Goal: Information Seeking & Learning: Learn about a topic

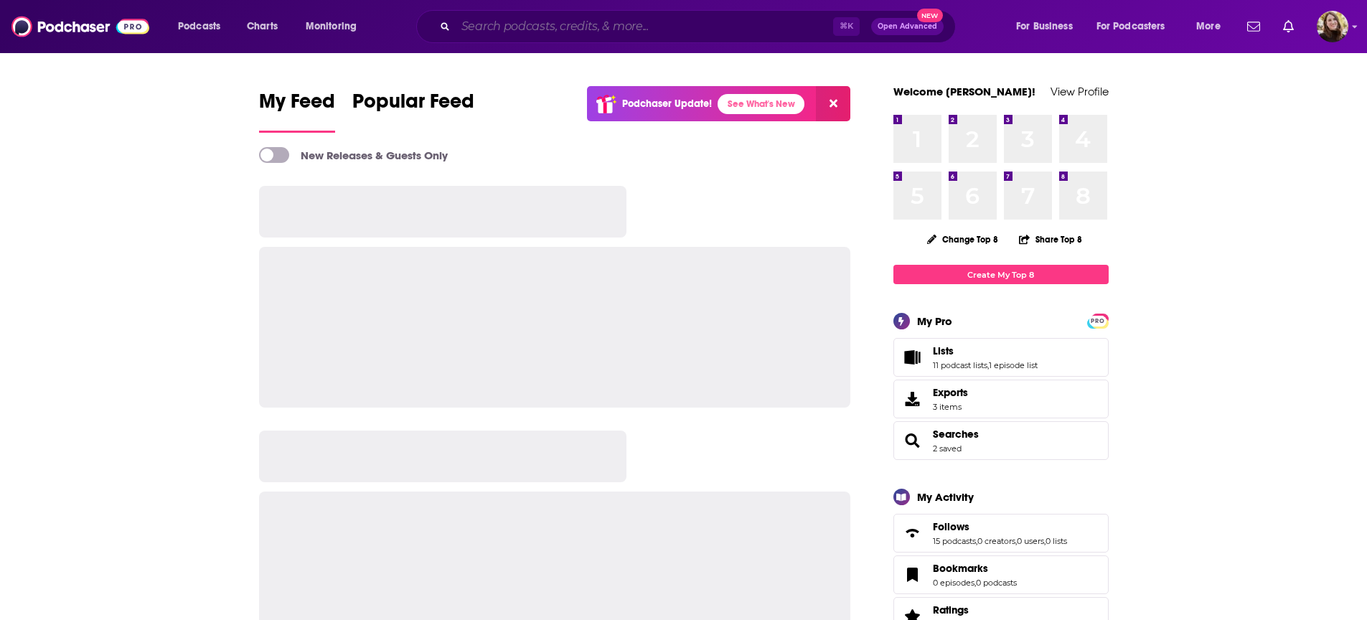
click at [674, 24] on input "Search podcasts, credits, & more..." at bounding box center [644, 26] width 377 height 23
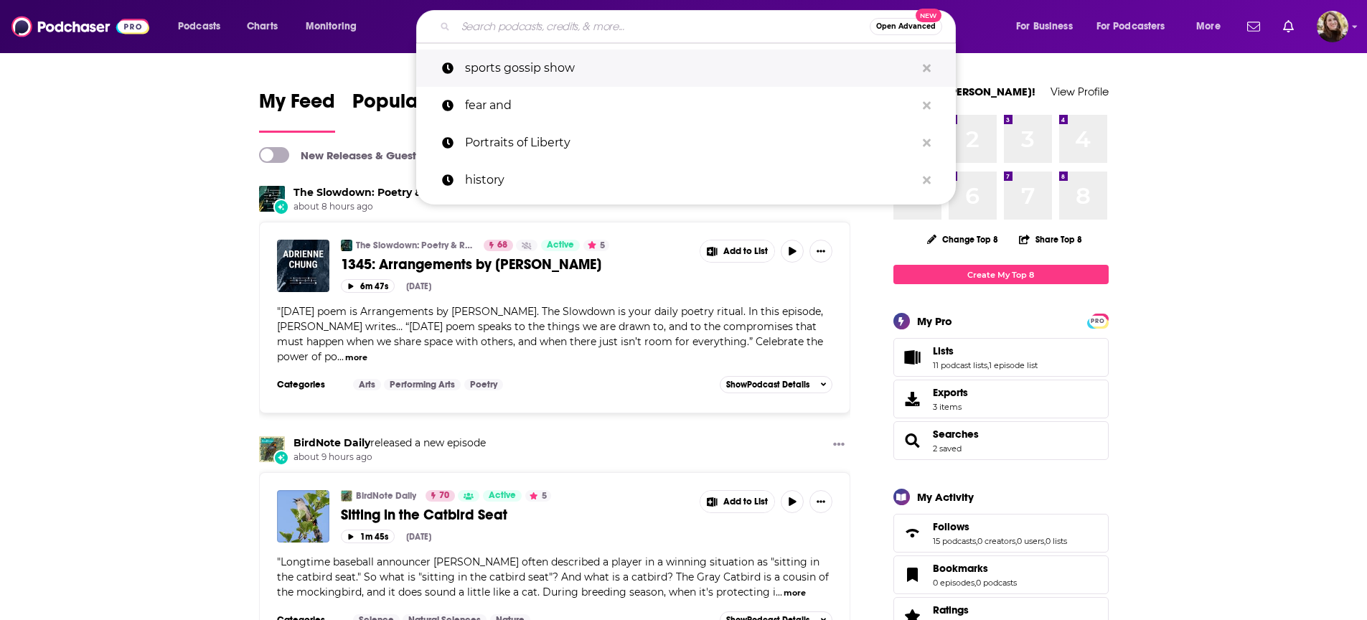
click at [587, 65] on p "sports gossip show" at bounding box center [690, 67] width 451 height 37
type input "sports gossip show"
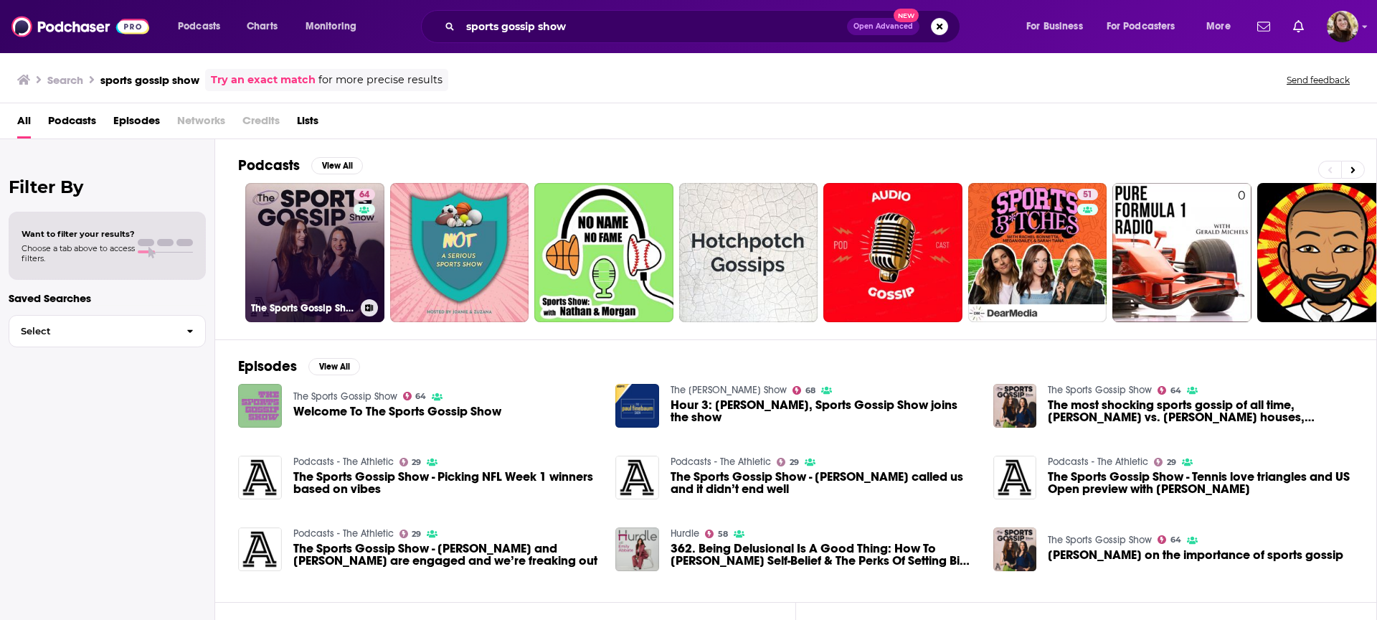
click at [304, 225] on link "64 The Sports Gossip Show" at bounding box center [314, 252] width 139 height 139
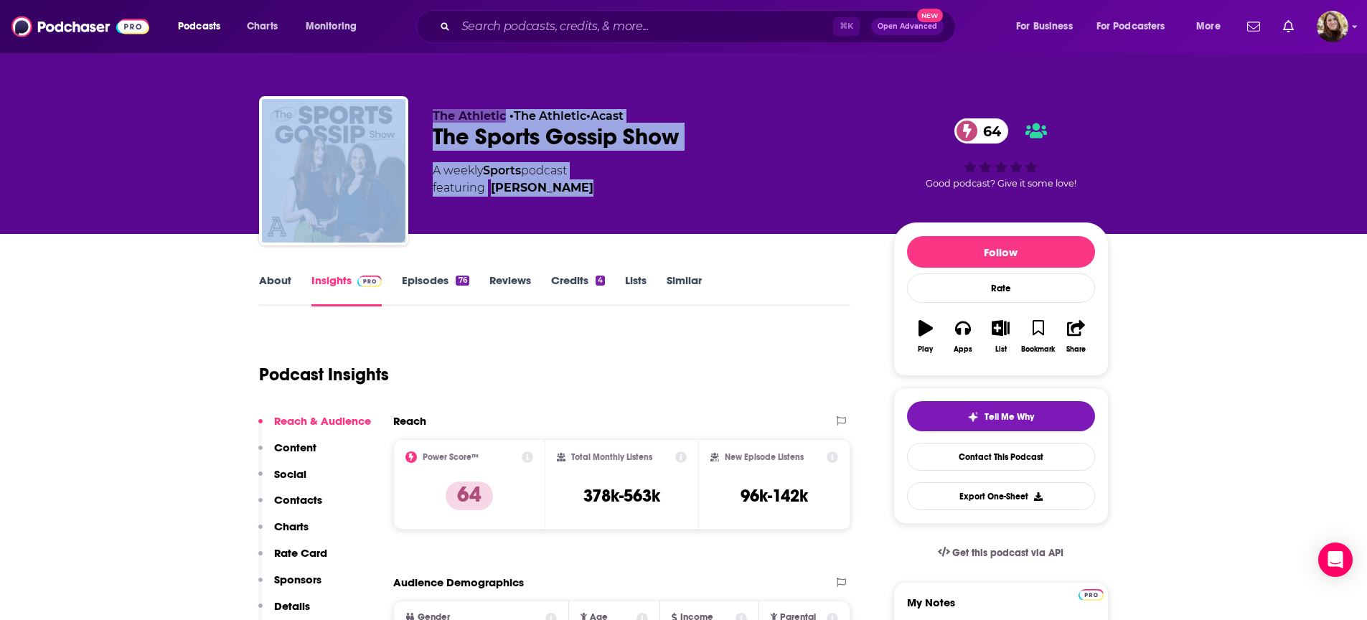
drag, startPoint x: 580, startPoint y: 203, endPoint x: 280, endPoint y: 140, distance: 307.1
click at [280, 140] on div "The Athletic • The Athletic • Acast The Sports Gossip Show 64 A weekly Sports p…" at bounding box center [683, 173] width 849 height 155
click at [159, 152] on div "The Athletic • The Athletic • Acast The Sports Gossip Show 64 A weekly Sports p…" at bounding box center [683, 117] width 1367 height 234
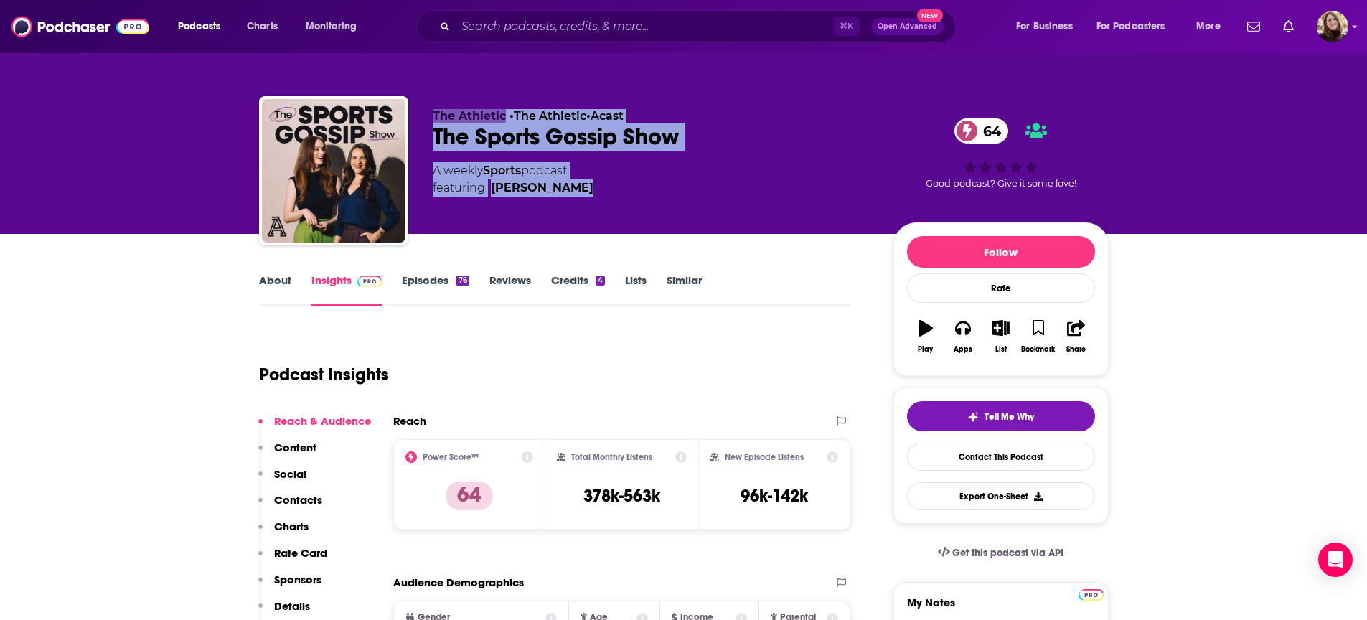
drag, startPoint x: 324, startPoint y: 142, endPoint x: 648, endPoint y: 203, distance: 329.9
click at [648, 203] on div "The Athletic • The Athletic • Acast The Sports Gossip Show 64 A weekly Sports p…" at bounding box center [683, 117] width 1367 height 234
click at [648, 203] on div "The Athletic • The Athletic • Acast The Sports Gossip Show 64 A weekly Sports p…" at bounding box center [652, 166] width 438 height 115
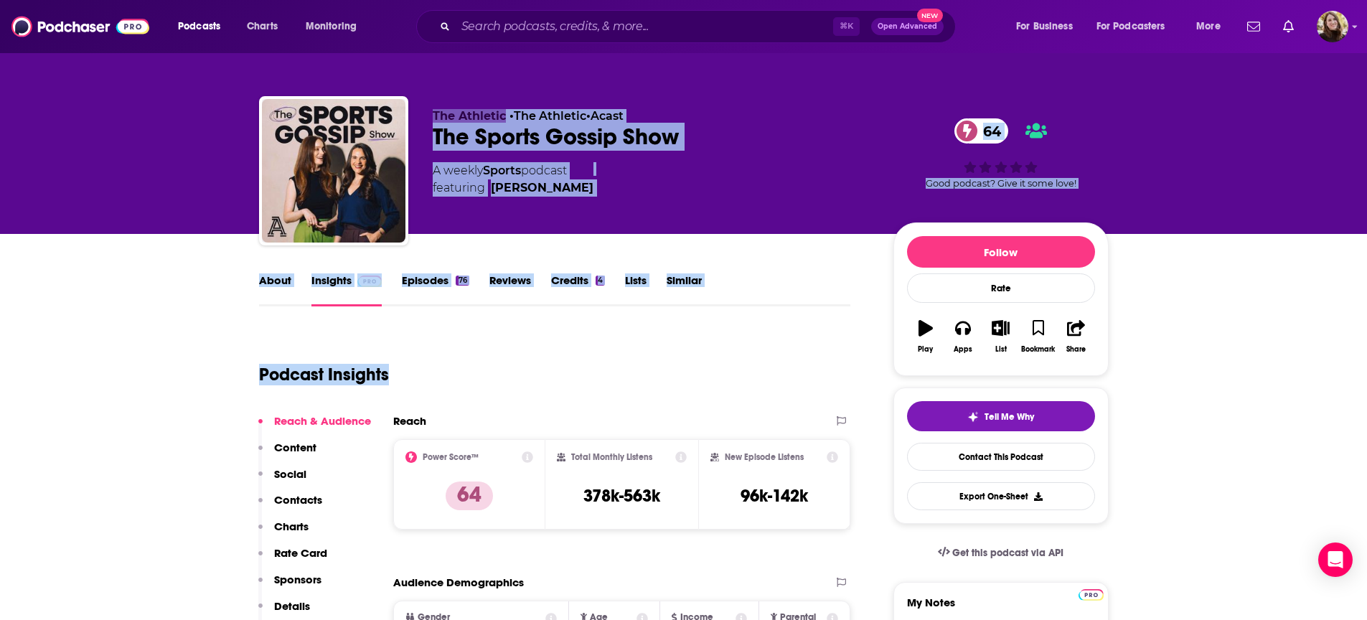
drag, startPoint x: 204, startPoint y: 80, endPoint x: 758, endPoint y: 391, distance: 635.0
click at [756, 367] on div "Podcast Insights" at bounding box center [549, 365] width 580 height 73
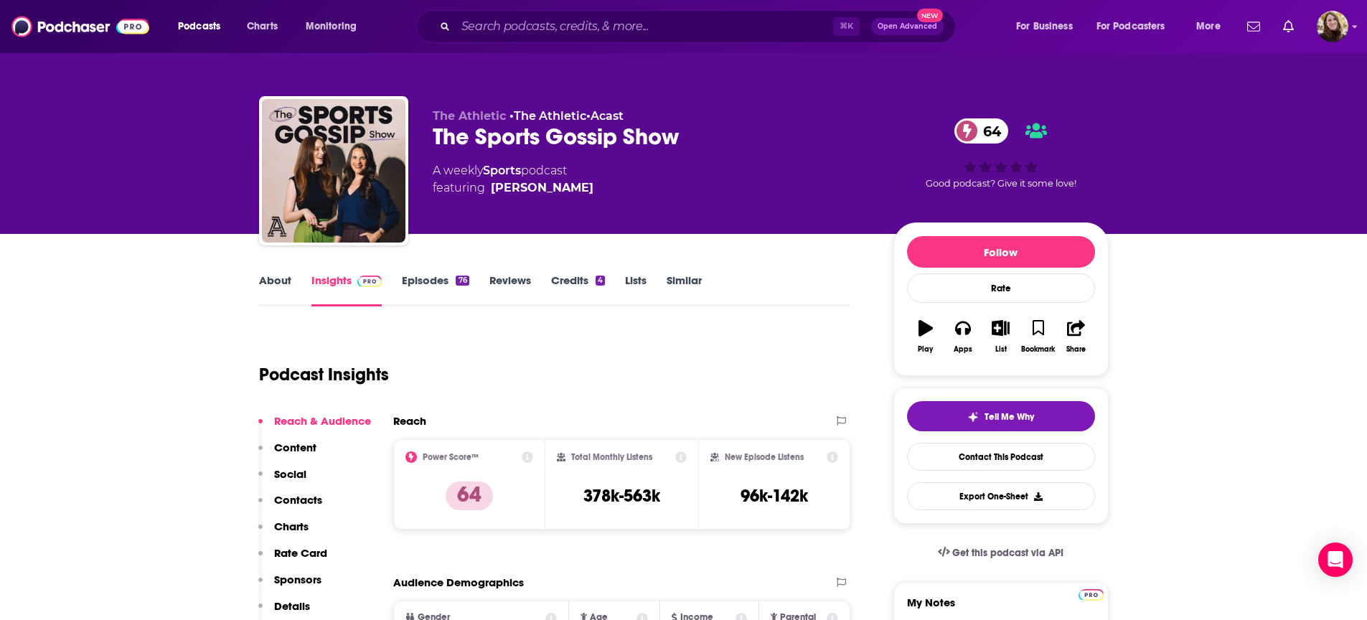
scroll to position [3, 0]
